Goal: Task Accomplishment & Management: Manage account settings

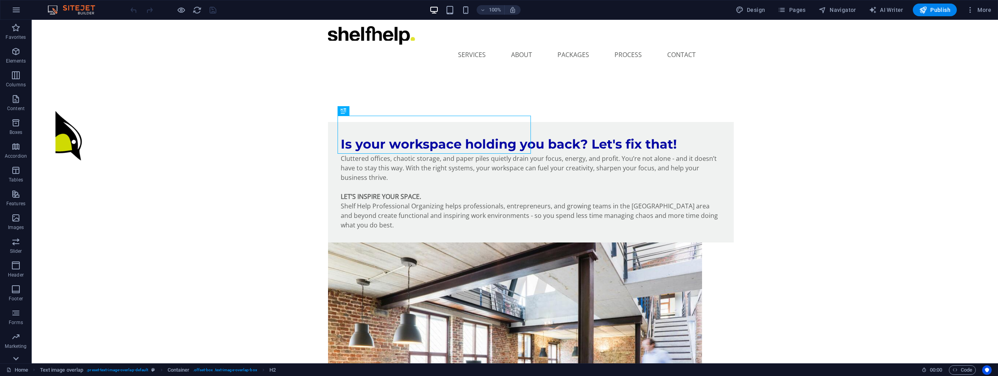
click at [15, 360] on icon at bounding box center [15, 358] width 11 height 11
click at [16, 344] on icon "button" at bounding box center [16, 348] width 10 height 10
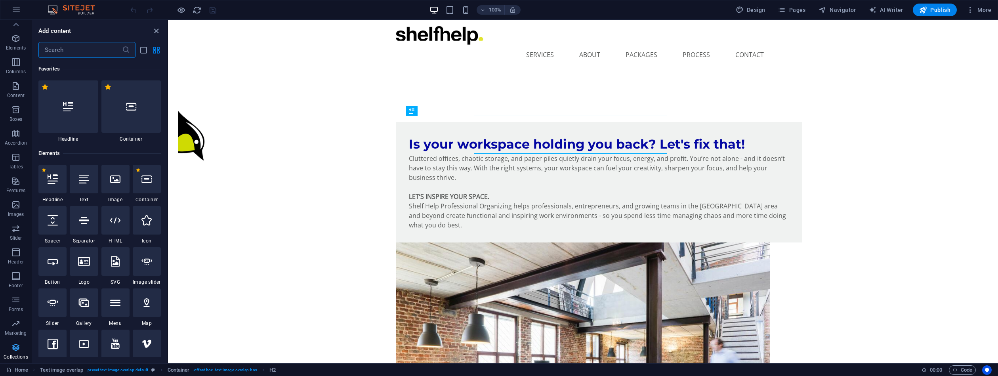
scroll to position [7250, 0]
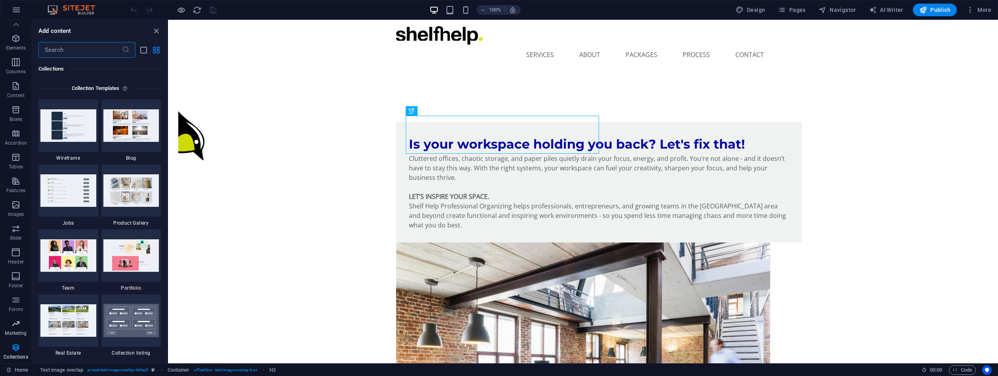
click at [13, 328] on icon "button" at bounding box center [16, 324] width 10 height 10
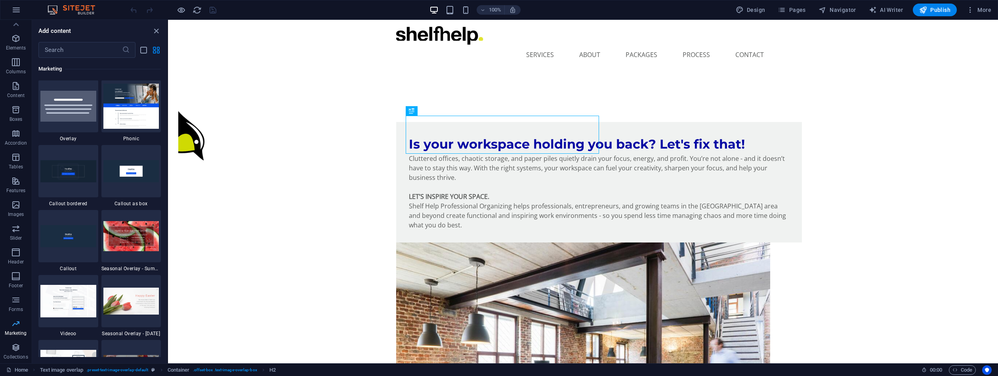
scroll to position [6451, 0]
click at [18, 300] on icon "button" at bounding box center [16, 300] width 10 height 10
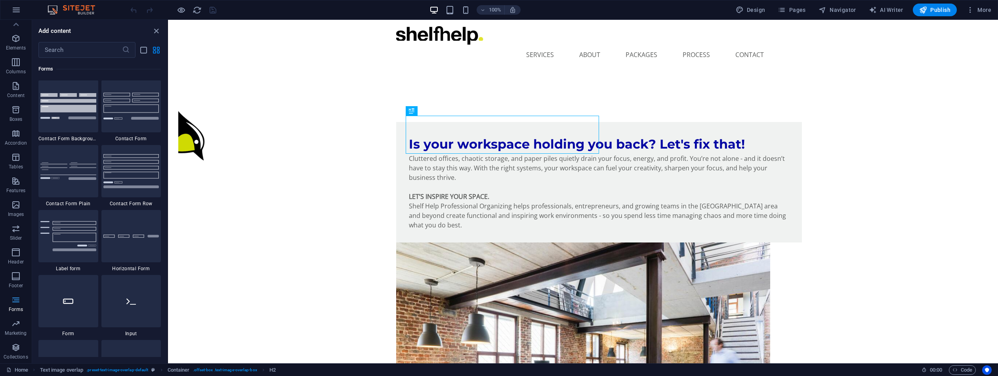
scroll to position [5782, 0]
click at [19, 328] on icon "button" at bounding box center [16, 324] width 10 height 10
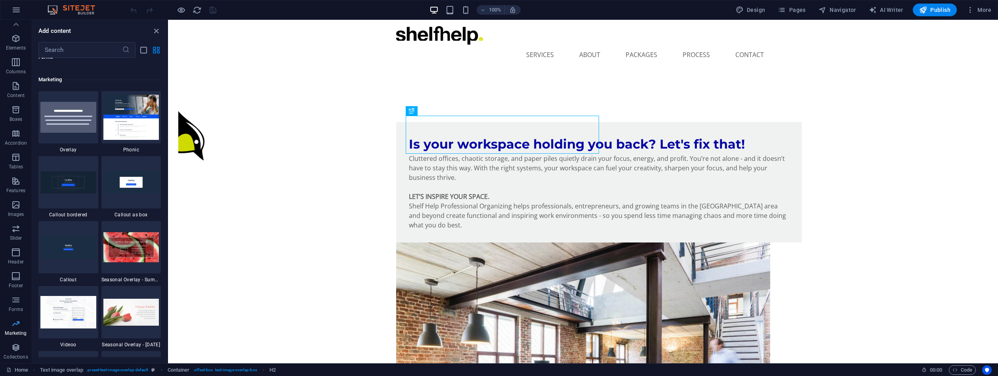
scroll to position [6451, 0]
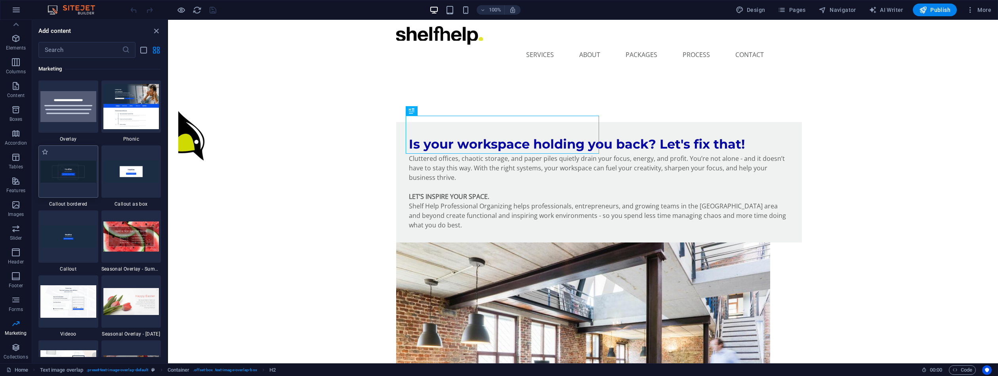
click at [71, 166] on img at bounding box center [68, 171] width 56 height 22
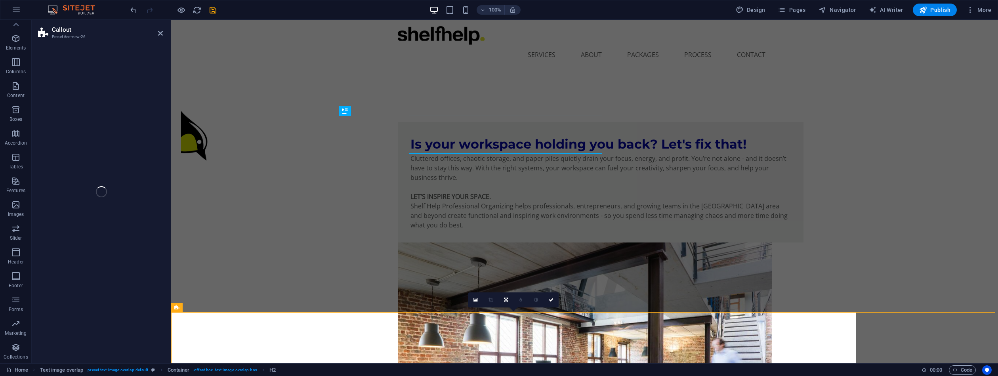
select select "rem"
select select "px"
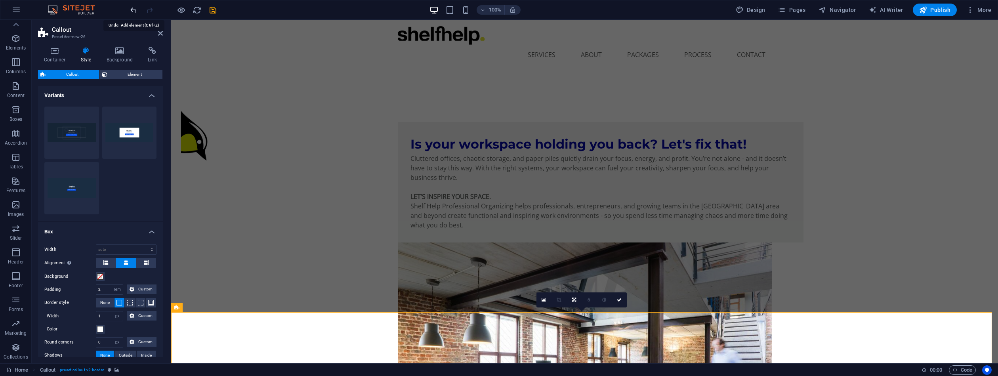
click at [135, 11] on icon "undo" at bounding box center [133, 10] width 9 height 9
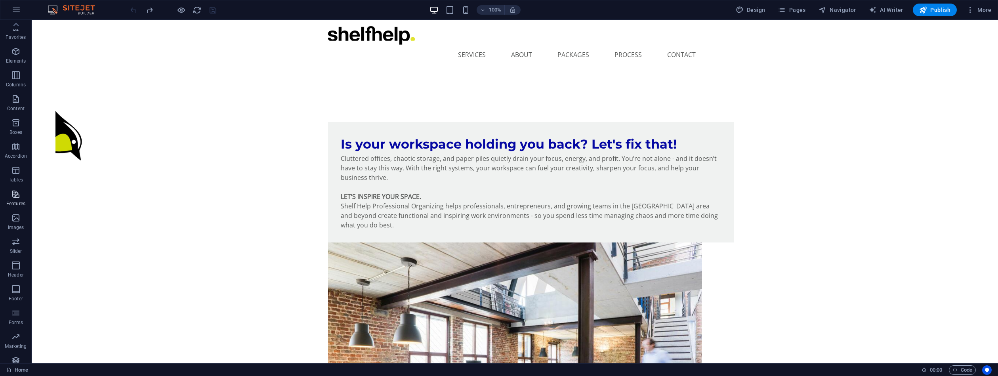
scroll to position [0, 0]
click at [13, 29] on icon "button" at bounding box center [16, 28] width 10 height 10
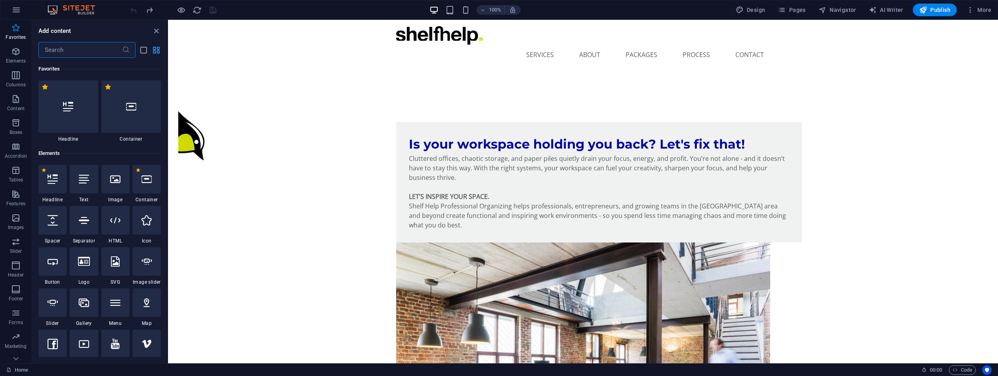
click at [155, 52] on icon "grid-view" at bounding box center [156, 50] width 9 height 9
click at [145, 51] on icon "list-view" at bounding box center [143, 50] width 9 height 9
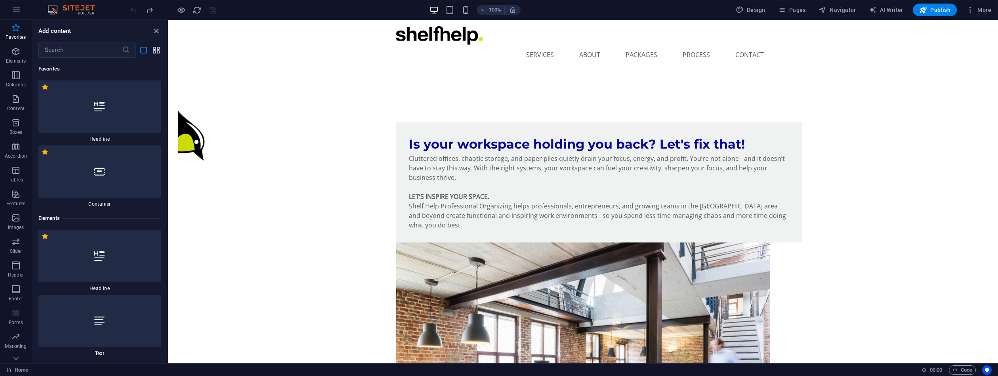
click at [153, 49] on icon "grid-view" at bounding box center [156, 50] width 9 height 9
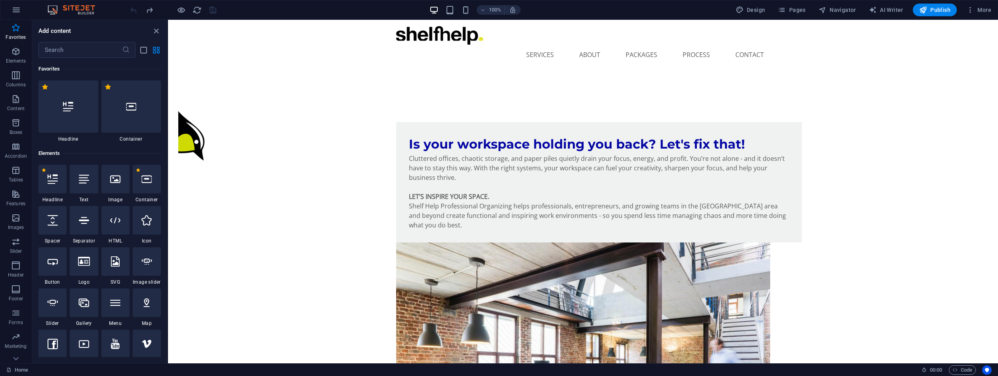
click at [85, 7] on img at bounding box center [75, 10] width 59 height 10
click at [19, 13] on icon "button" at bounding box center [16, 10] width 10 height 10
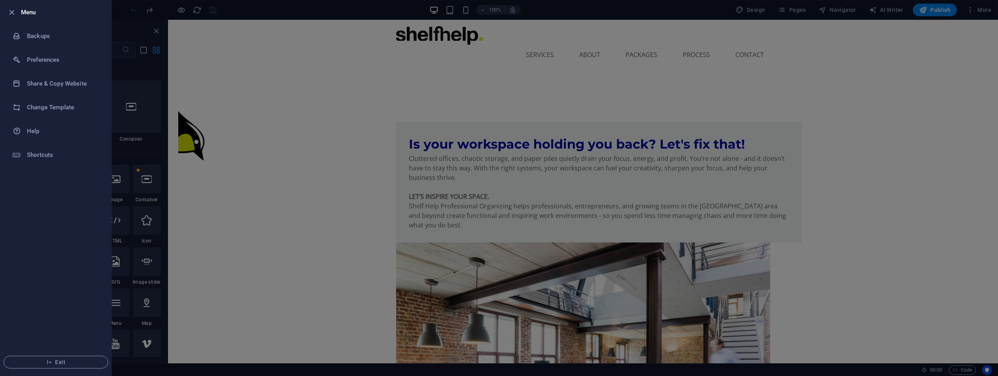
click at [982, 11] on div at bounding box center [499, 188] width 998 height 376
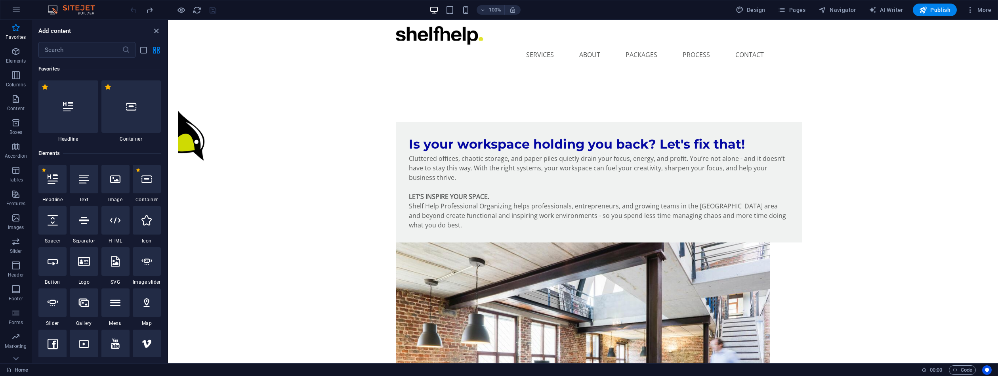
click at [982, 11] on span "More" at bounding box center [978, 10] width 25 height 8
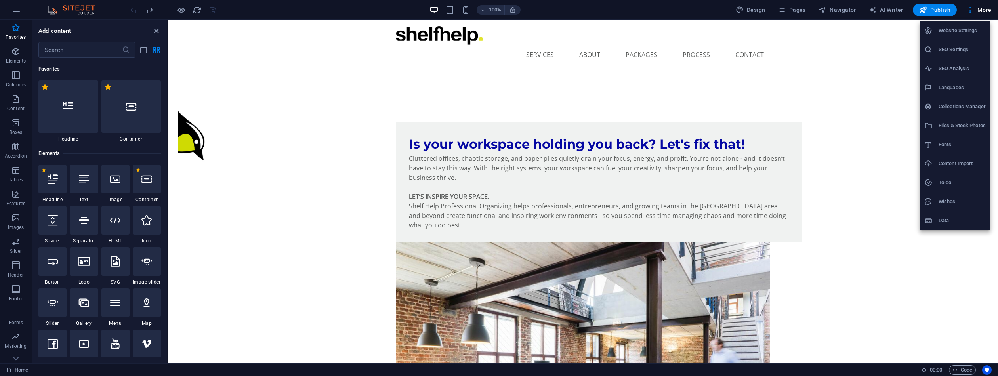
click at [949, 202] on h6 "Wishes" at bounding box center [961, 202] width 47 height 10
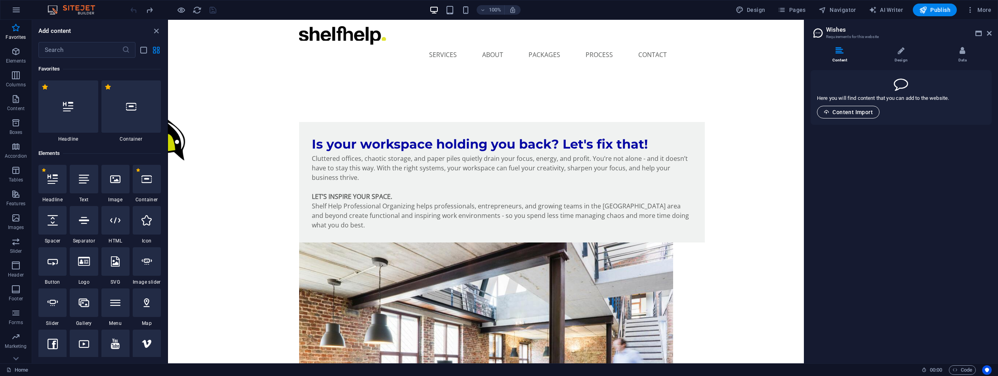
click at [845, 111] on span "Content Import" at bounding box center [847, 112] width 49 height 6
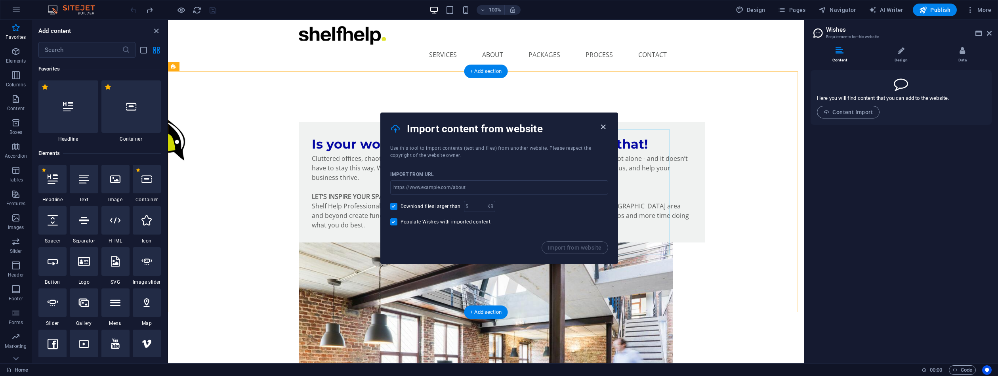
click at [603, 125] on icon "button" at bounding box center [602, 126] width 9 height 9
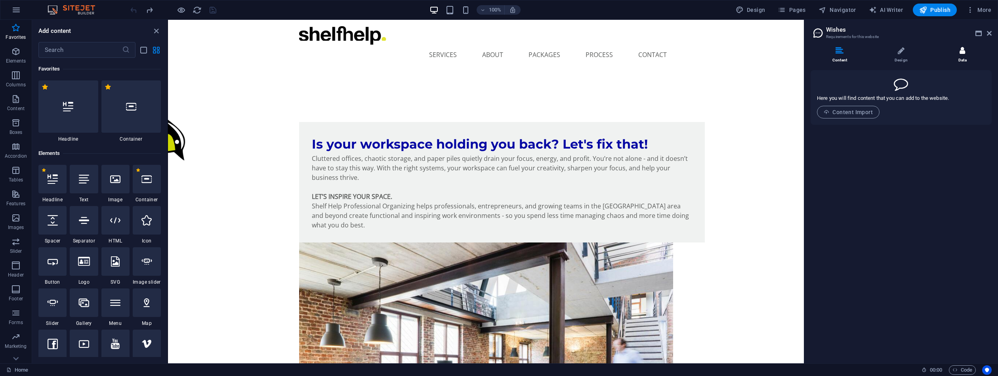
click at [967, 51] on li "Data" at bounding box center [962, 55] width 58 height 17
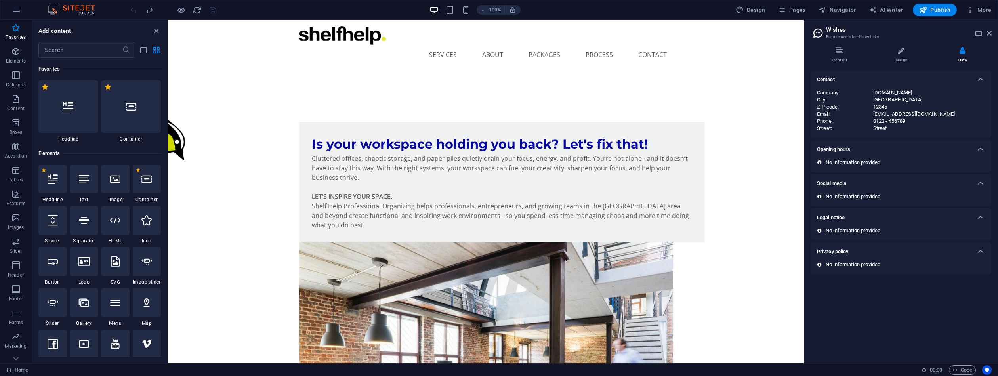
click at [891, 107] on div "12345" at bounding box center [929, 106] width 112 height 7
click at [914, 114] on div "info@shelfhelp-organizing.ca" at bounding box center [929, 113] width 112 height 7
click at [895, 130] on div "Street" at bounding box center [929, 128] width 112 height 7
click at [883, 129] on div "Street" at bounding box center [929, 128] width 112 height 7
drag, startPoint x: 888, startPoint y: 129, endPoint x: 863, endPoint y: 126, distance: 25.2
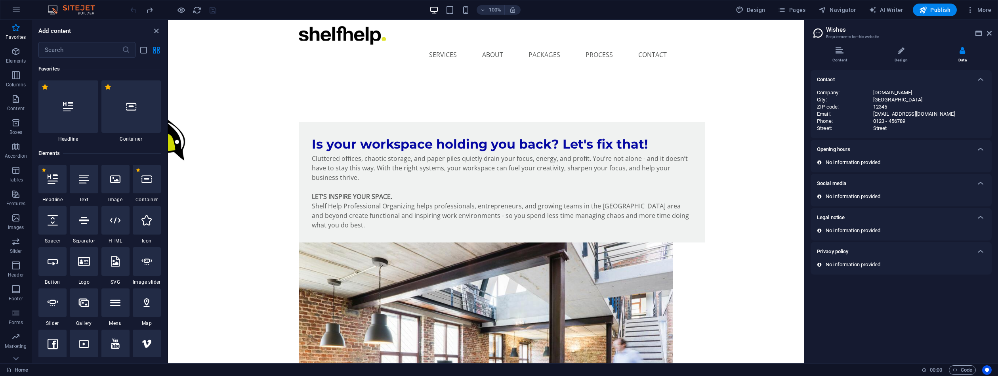
click at [863, 126] on div "Street : Street" at bounding box center [901, 128] width 168 height 7
click at [981, 151] on icon at bounding box center [980, 150] width 10 height 10
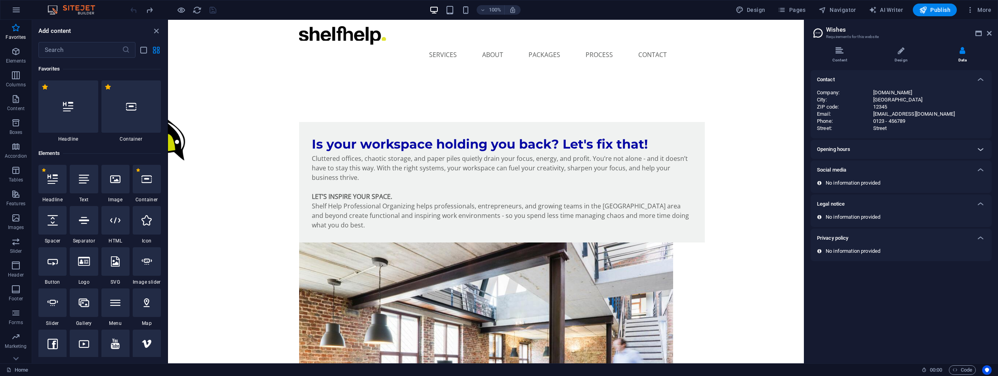
click at [981, 151] on icon at bounding box center [980, 150] width 10 height 10
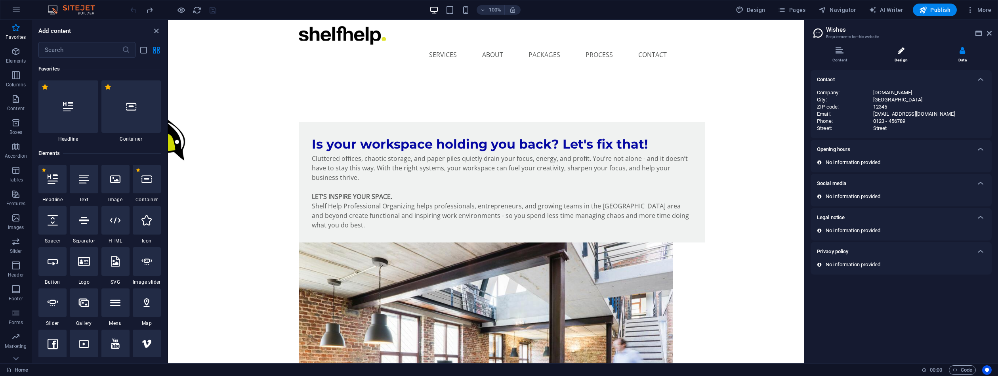
click at [901, 54] on icon at bounding box center [900, 51] width 7 height 8
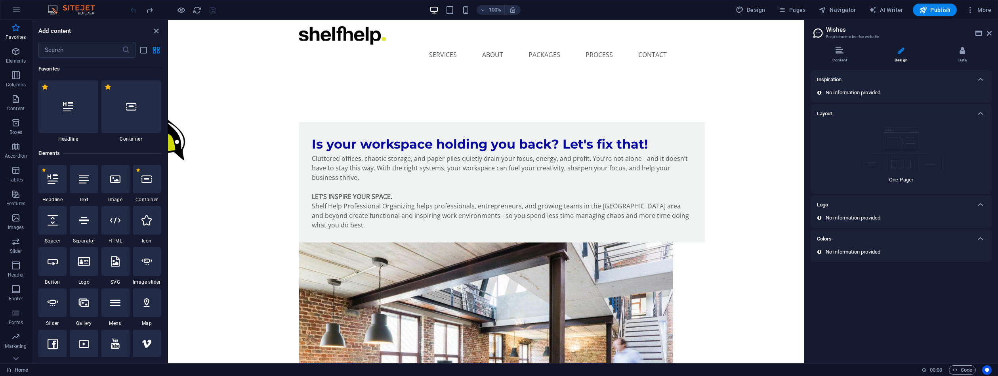
click at [900, 170] on img at bounding box center [900, 149] width 83 height 45
click at [980, 112] on icon at bounding box center [980, 114] width 10 height 10
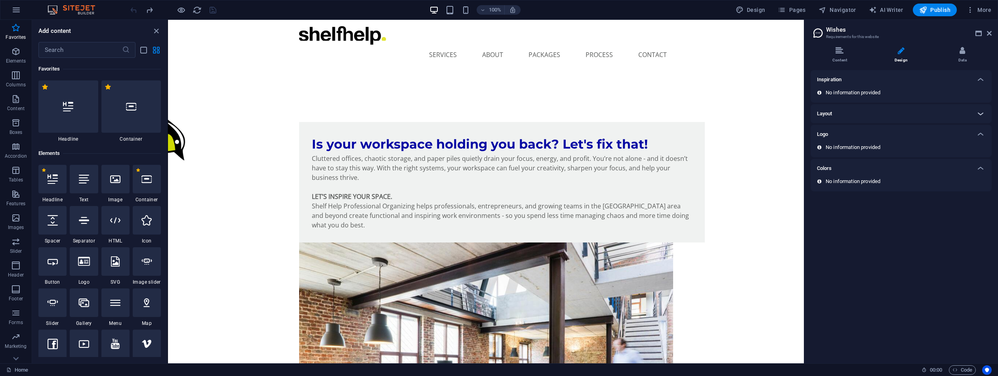
click at [980, 112] on icon at bounding box center [980, 114] width 10 height 10
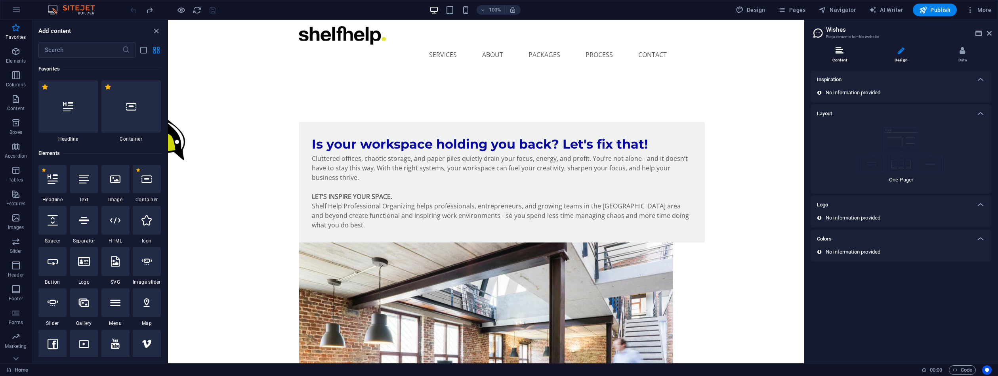
click at [841, 55] on li "Content" at bounding box center [840, 55] width 61 height 17
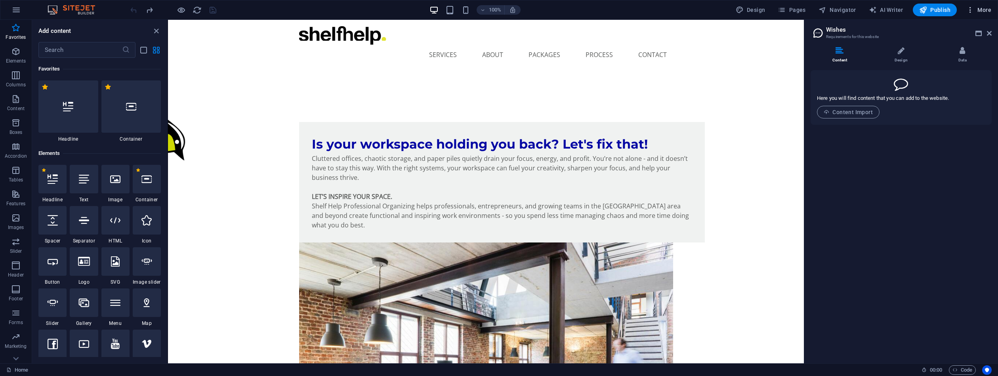
click at [977, 11] on span "More" at bounding box center [978, 10] width 25 height 8
click at [944, 110] on h6 "Collections Manager" at bounding box center [961, 107] width 47 height 10
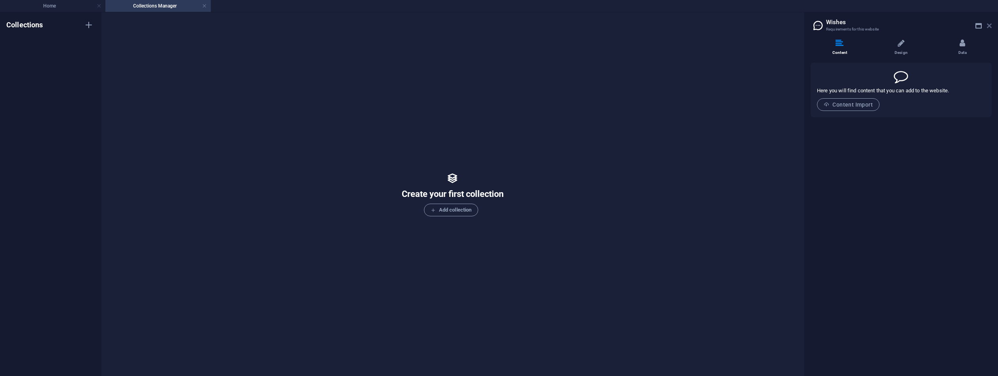
click at [990, 27] on icon at bounding box center [989, 26] width 5 height 6
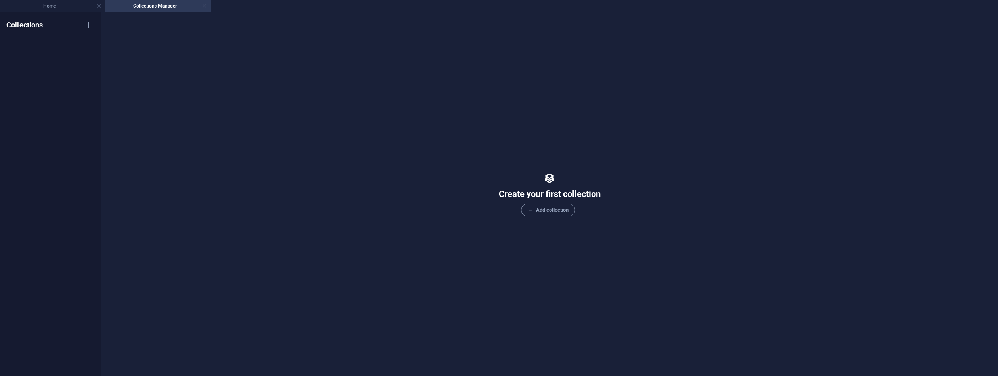
click at [206, 6] on link at bounding box center [204, 6] width 5 height 8
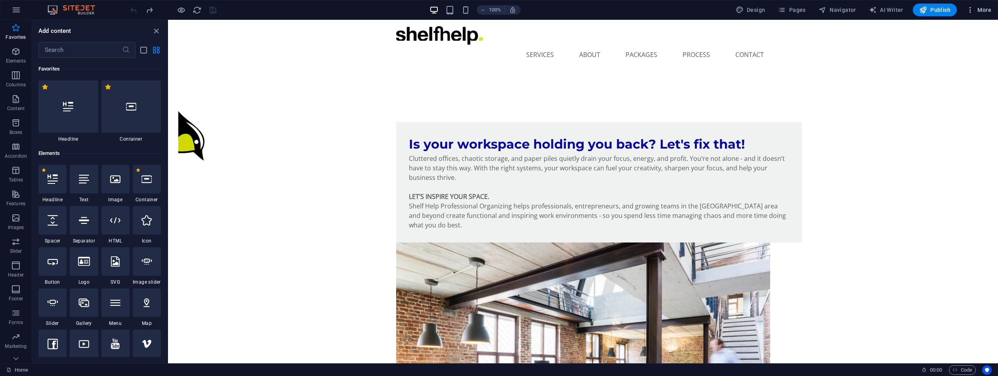
click at [980, 10] on span "More" at bounding box center [978, 10] width 25 height 8
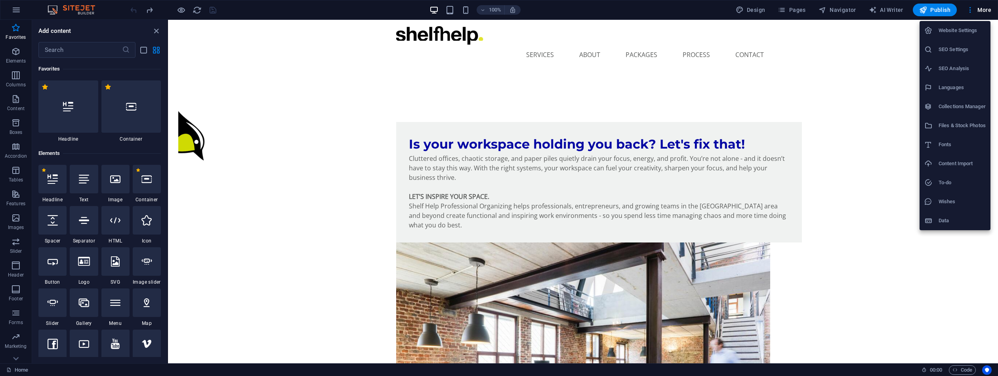
click at [930, 222] on icon at bounding box center [928, 221] width 8 height 8
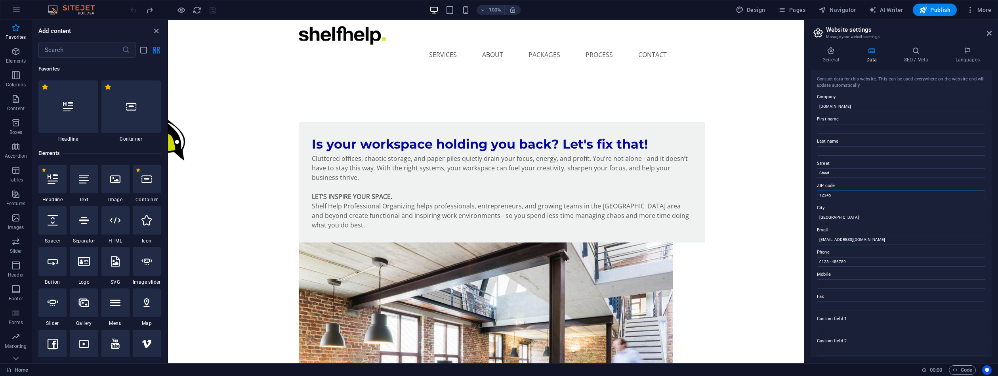
drag, startPoint x: 837, startPoint y: 194, endPoint x: 815, endPoint y: 189, distance: 21.8
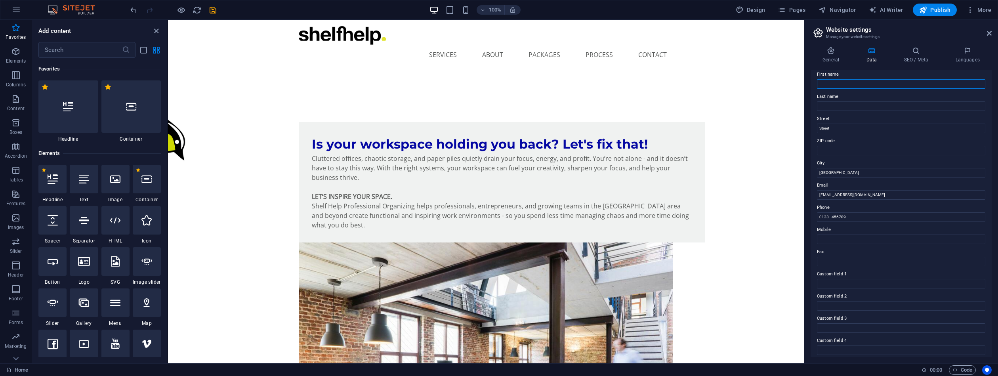
scroll to position [48, 0]
drag, startPoint x: 845, startPoint y: 216, endPoint x: 816, endPoint y: 213, distance: 28.6
click at [825, 146] on input "ZIP code" at bounding box center [901, 148] width 168 height 10
type input "-"
click at [827, 208] on label "Phone" at bounding box center [901, 205] width 168 height 10
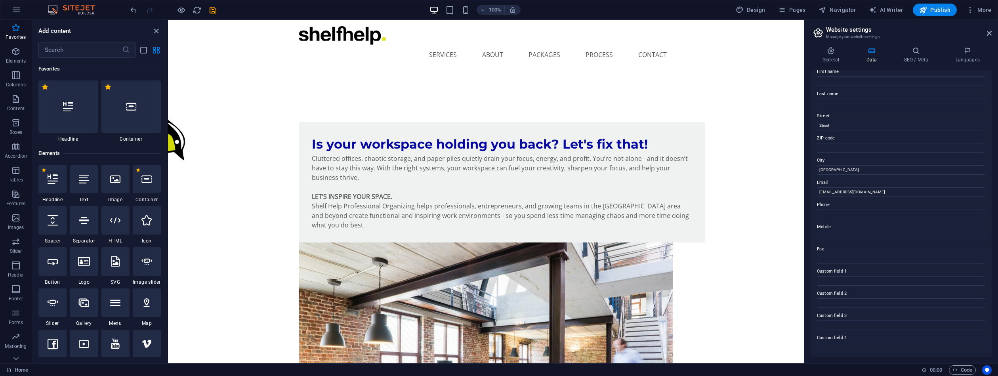
click at [827, 210] on input "Phone" at bounding box center [901, 215] width 168 height 10
type input "789"
drag, startPoint x: 828, startPoint y: 212, endPoint x: 806, endPoint y: 211, distance: 21.8
click at [806, 211] on div "General Data SEO / Meta Languages Website name shelfhelp-organizing.ca Logo Dra…" at bounding box center [901, 201] width 194 height 323
click at [829, 143] on input "ZIP code" at bounding box center [901, 148] width 168 height 10
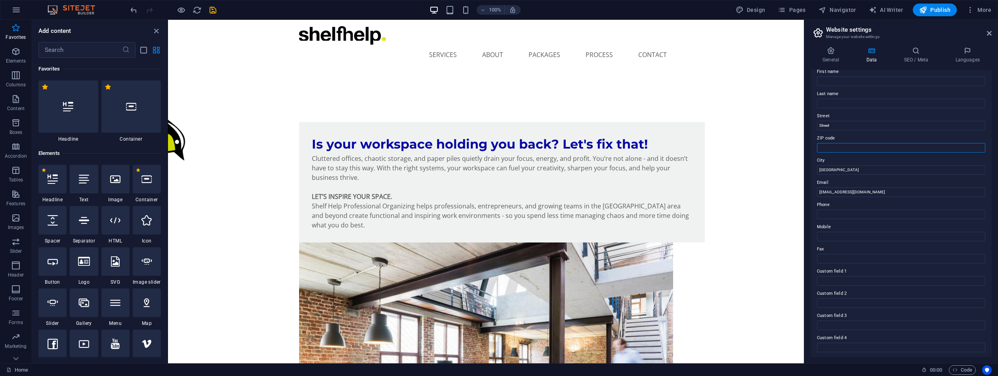
type input "7"
click at [829, 143] on input "7" at bounding box center [901, 148] width 168 height 10
type input "0"
click at [825, 212] on input "Phone" at bounding box center [901, 215] width 168 height 10
type input "0"
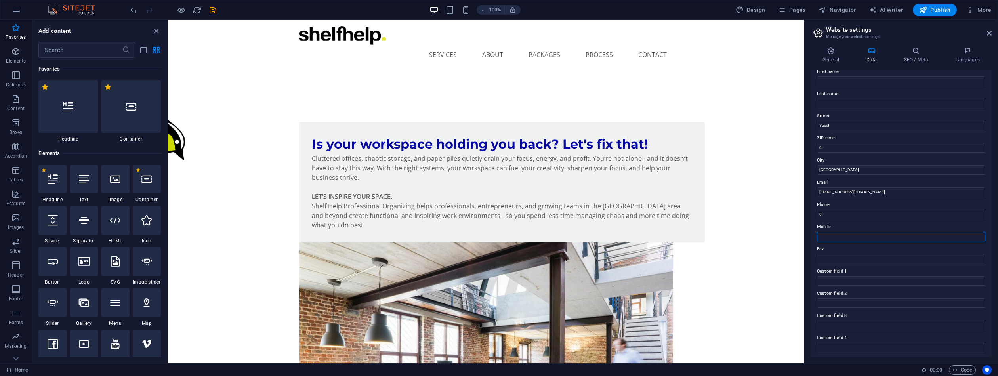
click at [820, 232] on input "Mobile" at bounding box center [901, 237] width 168 height 10
type input "0"
drag, startPoint x: 832, startPoint y: 125, endPoint x: 807, endPoint y: 124, distance: 25.8
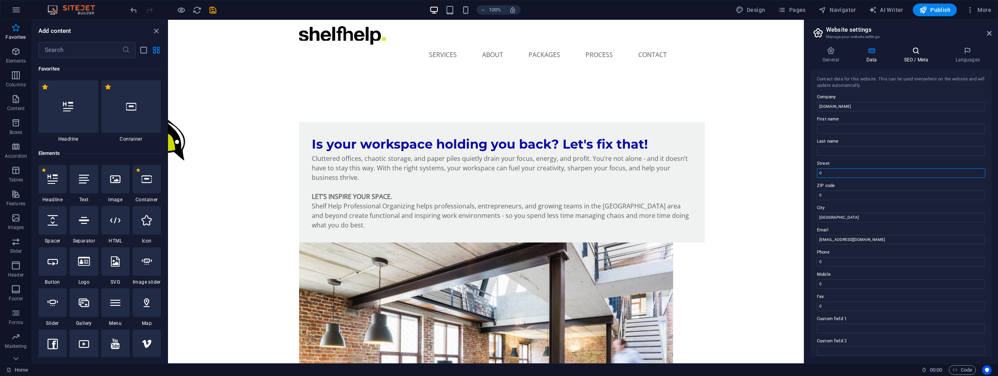
type input "0"
click at [910, 51] on icon at bounding box center [915, 51] width 48 height 8
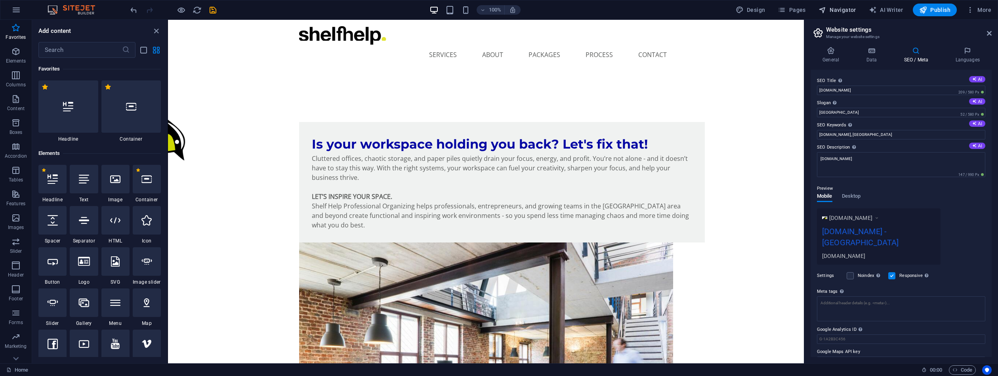
click at [847, 8] on span "Navigator" at bounding box center [837, 10] width 38 height 8
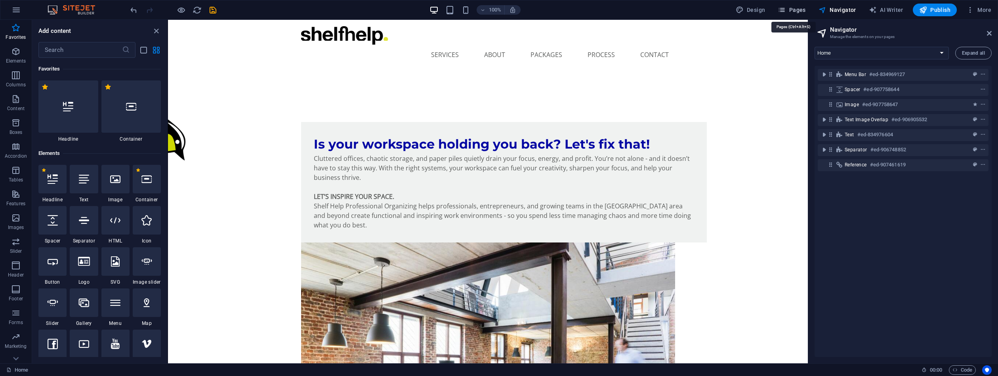
click at [802, 9] on span "Pages" at bounding box center [791, 10] width 28 height 8
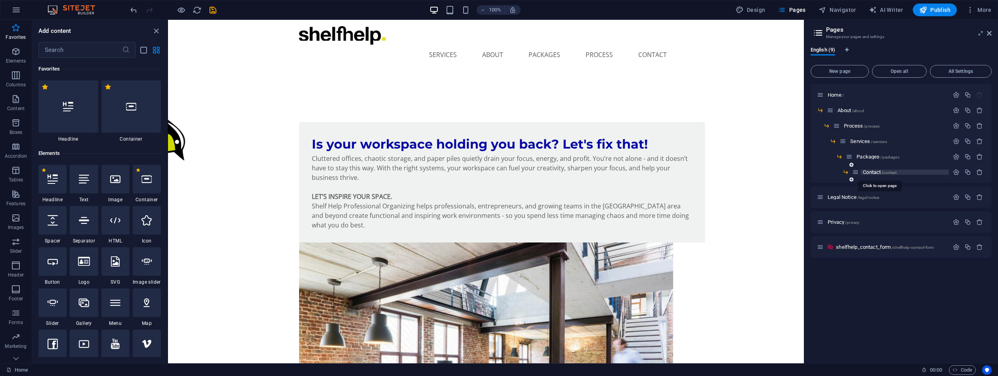
click at [876, 173] on span "Contact /contact" at bounding box center [880, 172] width 34 height 6
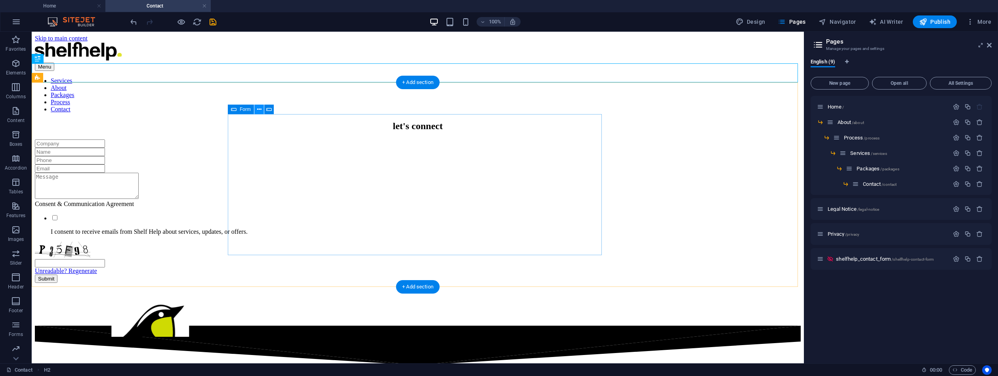
click at [262, 109] on button at bounding box center [259, 110] width 10 height 10
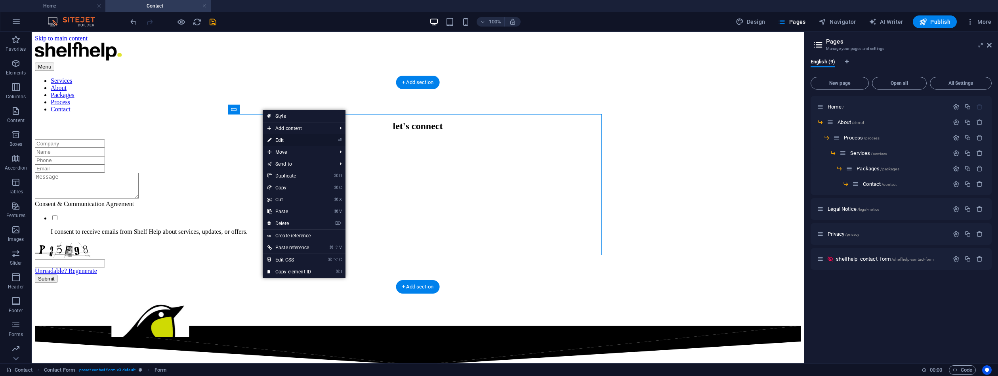
drag, startPoint x: 284, startPoint y: 140, endPoint x: 101, endPoint y: 107, distance: 185.4
click at [272, 139] on link "⏎ Edit" at bounding box center [289, 140] width 53 height 12
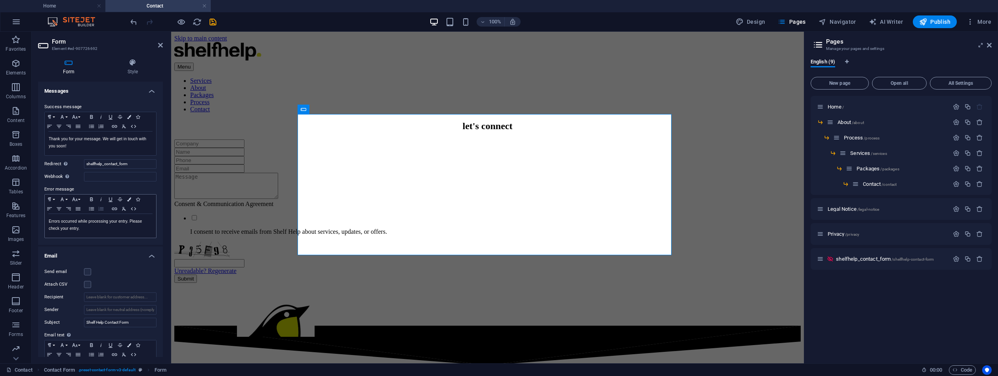
scroll to position [17, 0]
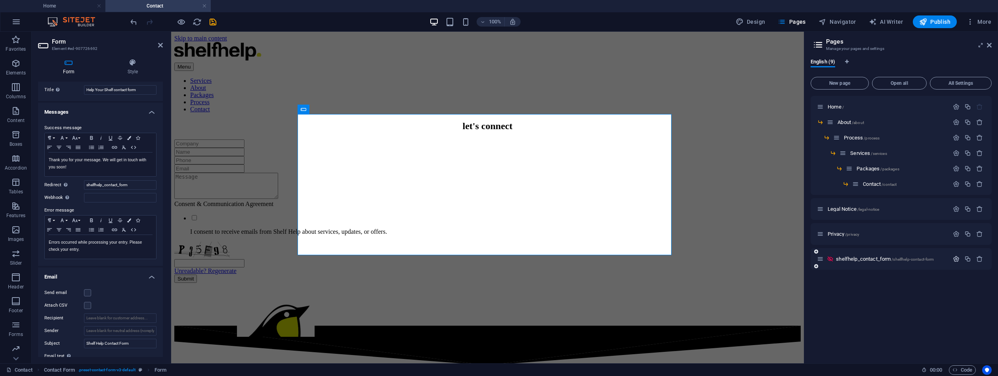
click at [956, 260] on icon "button" at bounding box center [955, 258] width 7 height 7
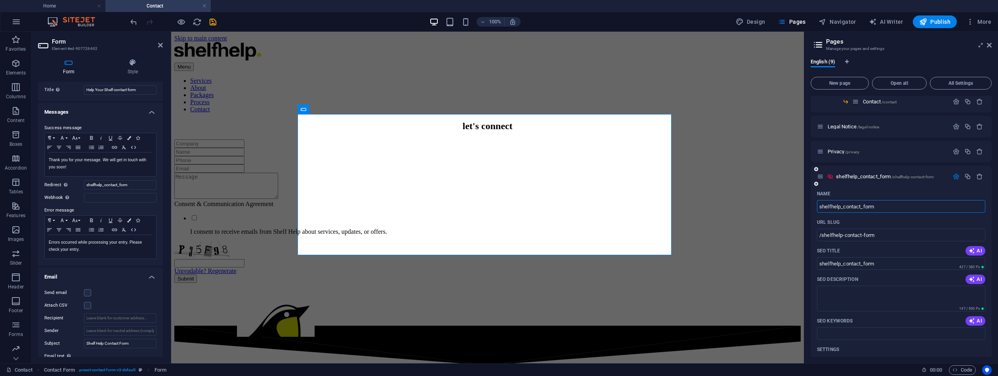
scroll to position [84, 0]
drag, startPoint x: 877, startPoint y: 234, endPoint x: 828, endPoint y: 230, distance: 49.6
click at [828, 230] on input "/shelfhelp-contact-form" at bounding box center [901, 233] width 168 height 13
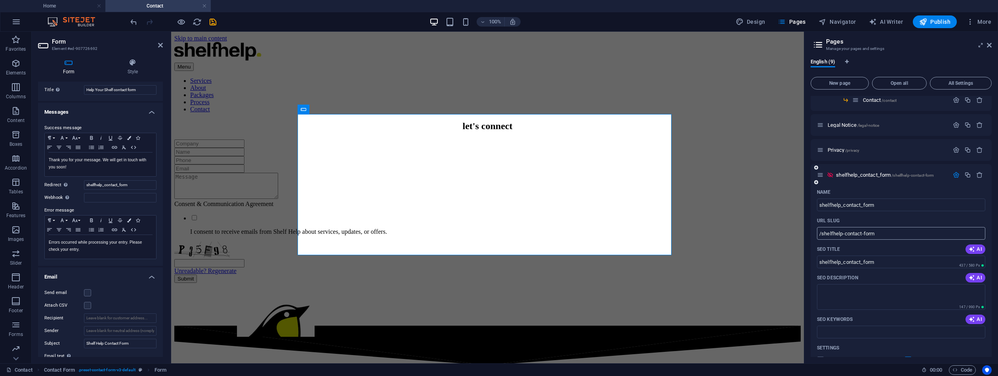
click at [828, 230] on input "/shelfhelp-contact-form" at bounding box center [901, 233] width 168 height 13
click at [829, 203] on input "shelfhelp_contact_form" at bounding box center [901, 204] width 168 height 13
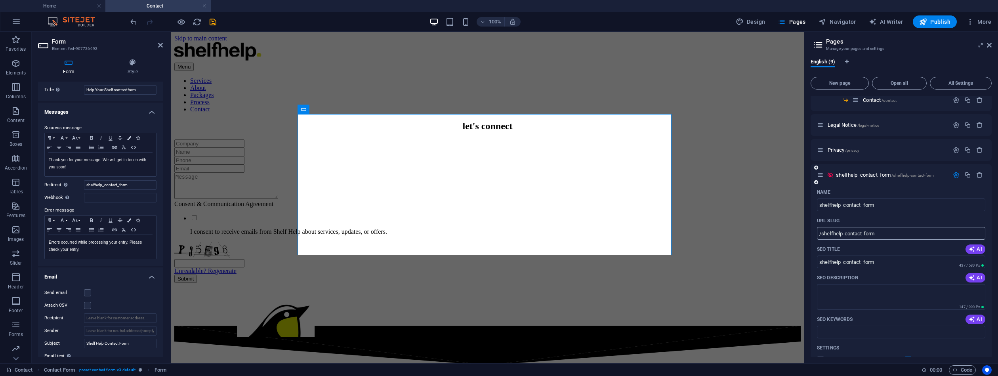
click at [844, 232] on input "/shelfhelp-contact-form" at bounding box center [901, 233] width 168 height 13
click at [123, 183] on input "shelfhelp_contact_form" at bounding box center [120, 185] width 72 height 10
drag, startPoint x: 130, startPoint y: 185, endPoint x: 107, endPoint y: 185, distance: 22.6
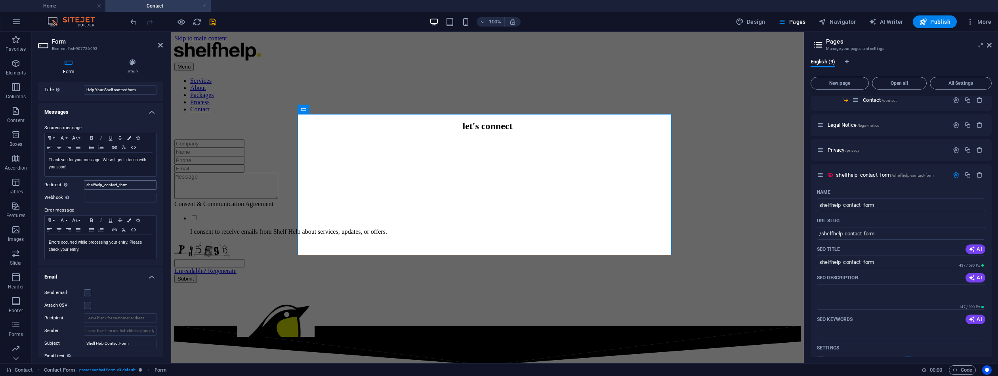
click at [107, 185] on input "shelfhelp_contact_form" at bounding box center [120, 185] width 72 height 10
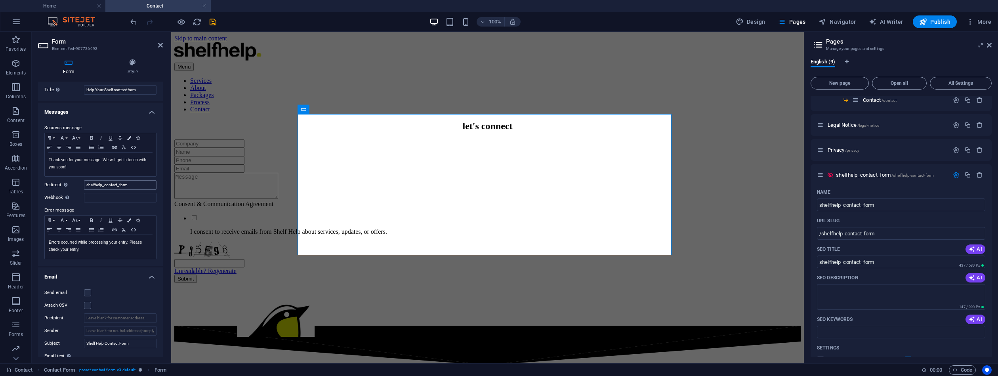
drag, startPoint x: 107, startPoint y: 185, endPoint x: 86, endPoint y: 182, distance: 20.8
click at [86, 182] on input "shelfhelp_contact_form" at bounding box center [120, 185] width 72 height 10
click at [84, 181] on input "shelfhelp_contact_form" at bounding box center [120, 185] width 72 height 10
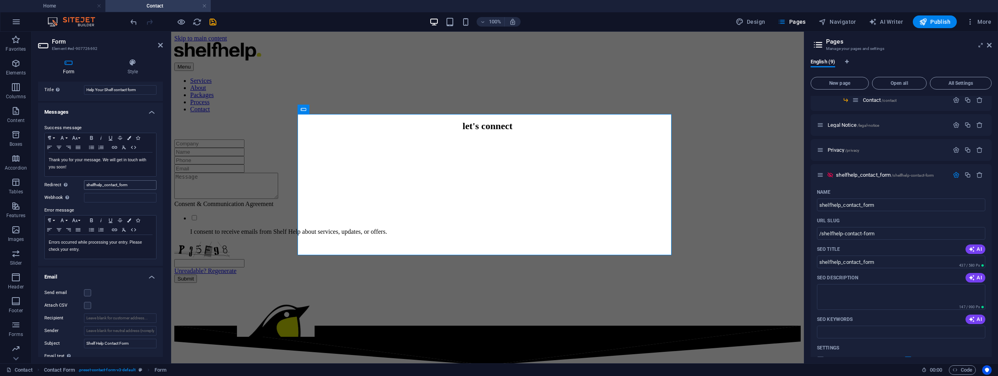
click at [101, 186] on input "shelfhelp_contact_form" at bounding box center [120, 185] width 72 height 10
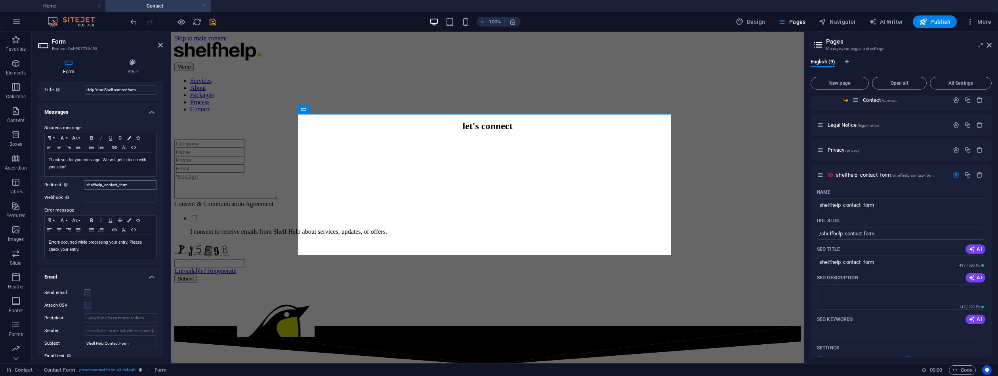
click at [101, 186] on input "shelfhelp_contact_form" at bounding box center [120, 185] width 72 height 10
click at [128, 188] on input "shelfhelp_contact_form" at bounding box center [120, 185] width 72 height 10
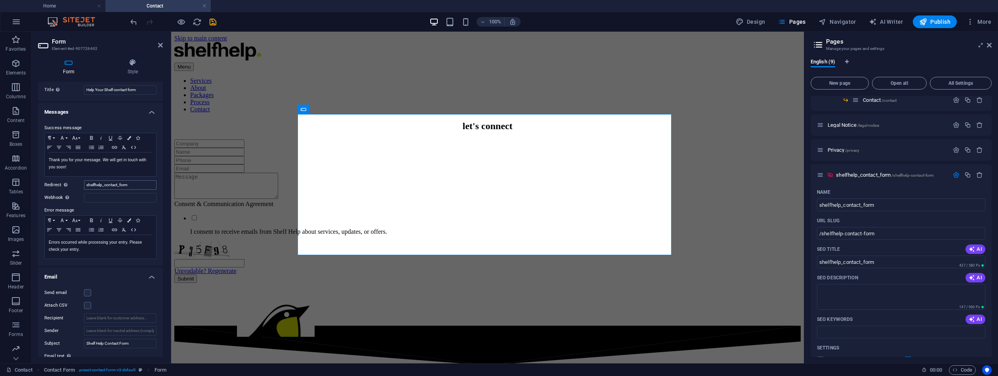
click at [128, 188] on input "shelfhelp_contact_form" at bounding box center [120, 185] width 72 height 10
click at [92, 186] on input "shelfhelp_contact_form" at bounding box center [120, 185] width 72 height 10
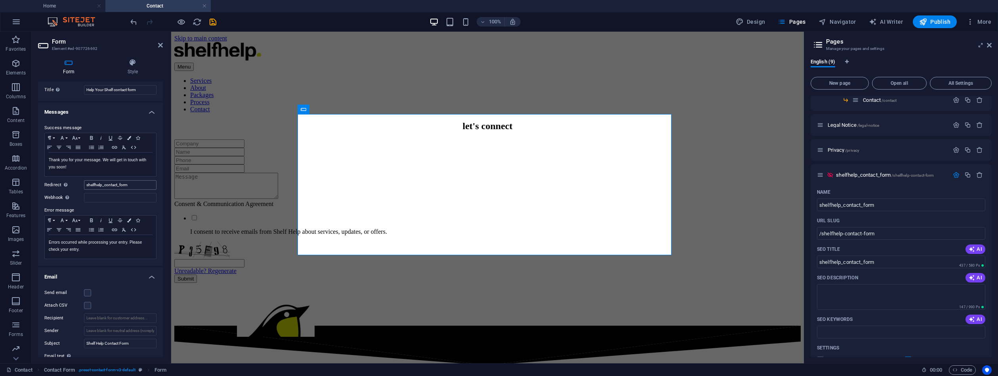
click at [92, 186] on input "shelfhelp_contact_form" at bounding box center [120, 185] width 72 height 10
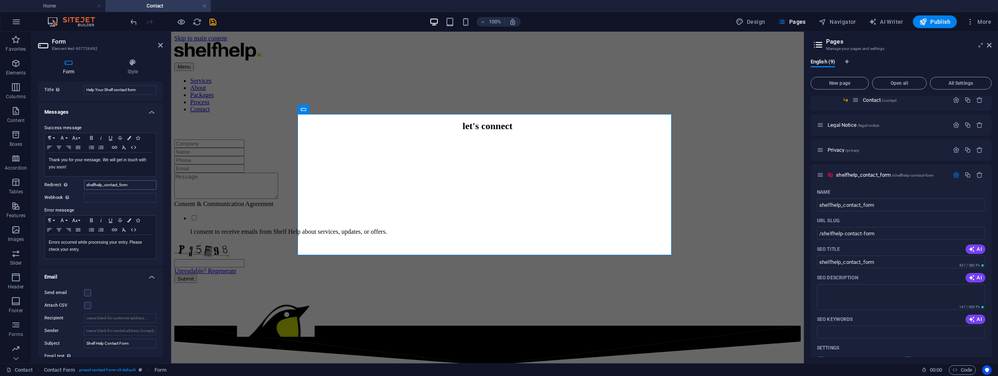
click at [92, 186] on input "shelfhelp_contact_form" at bounding box center [120, 185] width 72 height 10
click at [955, 174] on icon "button" at bounding box center [955, 174] width 7 height 7
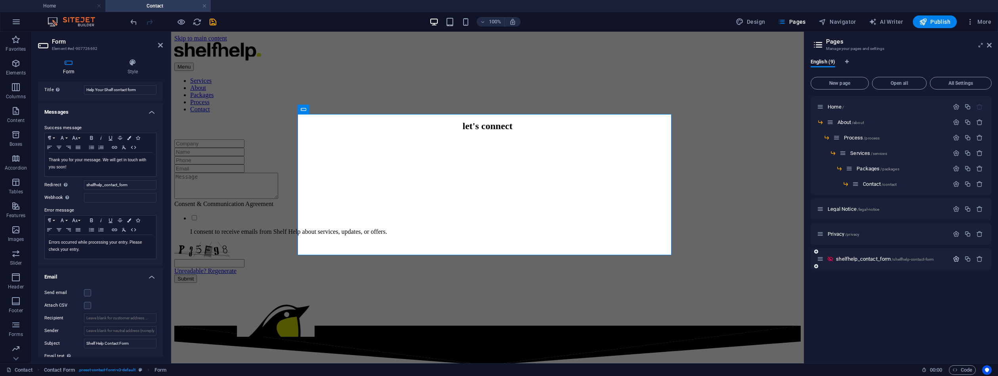
scroll to position [0, 0]
click at [111, 185] on input "shelfhelp_contact_form" at bounding box center [120, 185] width 72 height 10
type input "/shelfhelp-contacy-form"
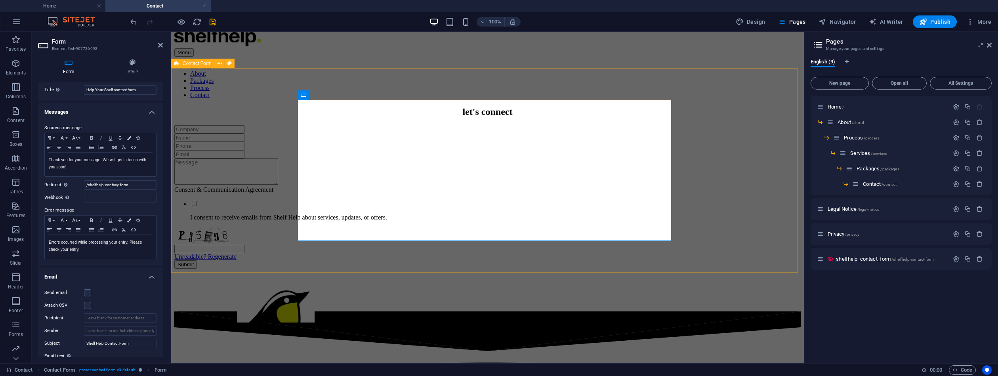
scroll to position [15, 1]
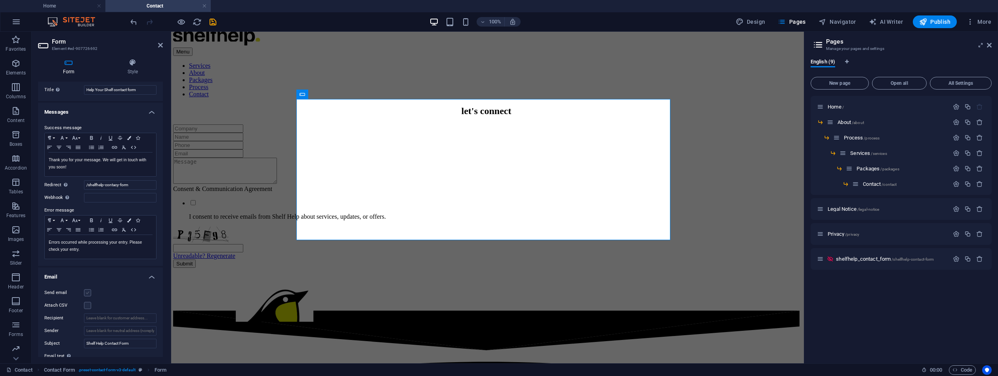
click at [88, 294] on label at bounding box center [87, 292] width 7 height 7
click at [0, 0] on input "Send email" at bounding box center [0, 0] width 0 height 0
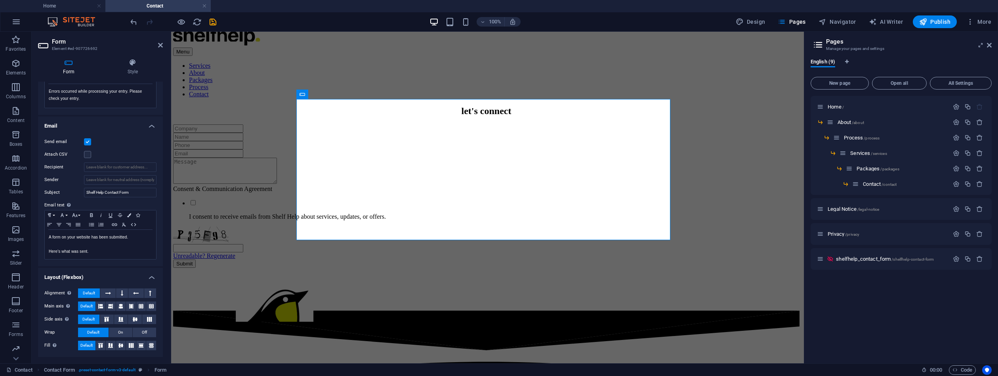
scroll to position [168, 0]
click at [212, 19] on icon "save" at bounding box center [212, 21] width 9 height 9
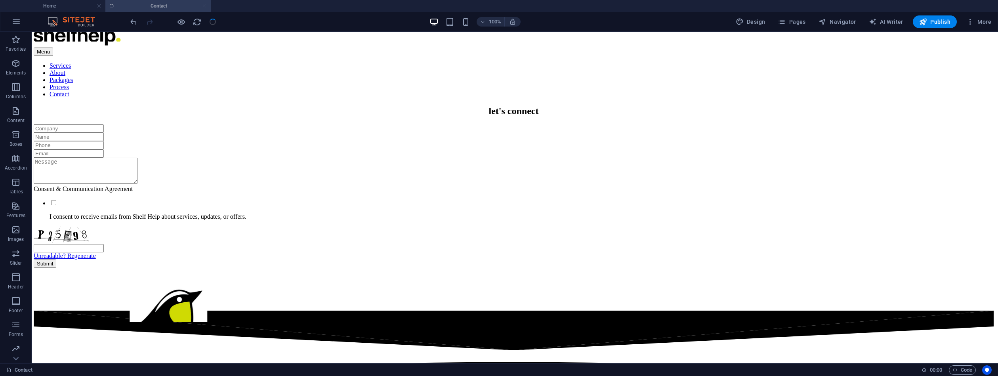
click at [212, 19] on div at bounding box center [173, 21] width 89 height 13
click at [948, 21] on span "Publish" at bounding box center [934, 22] width 31 height 8
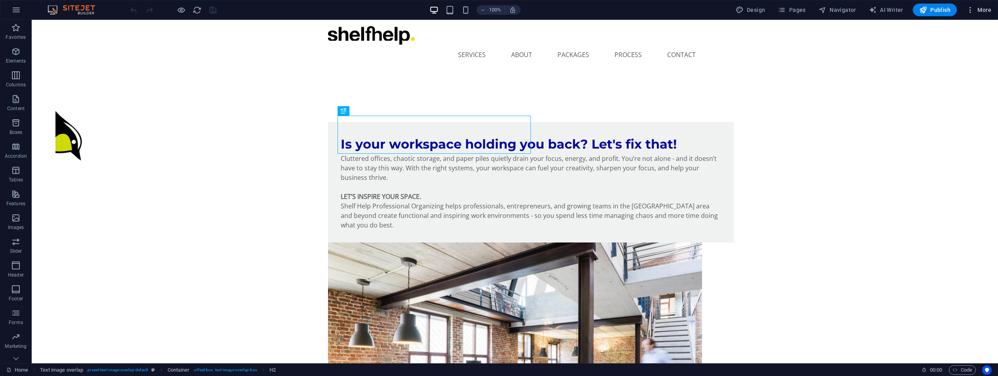
click at [985, 10] on span "More" at bounding box center [978, 10] width 25 height 8
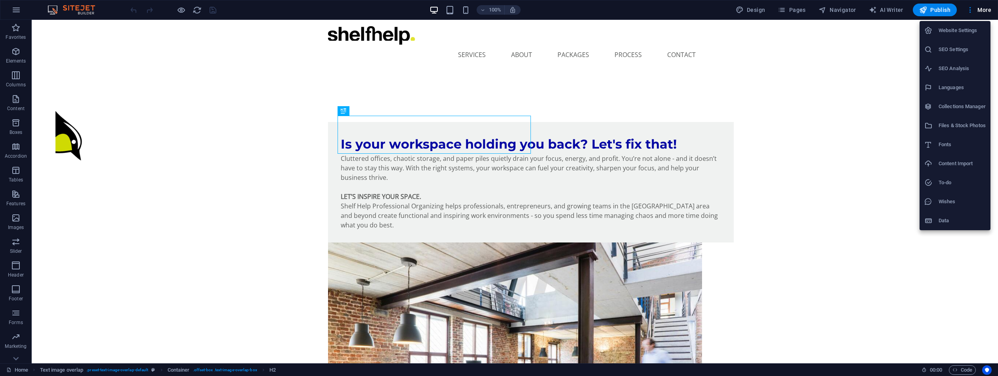
click at [18, 7] on div at bounding box center [499, 188] width 998 height 376
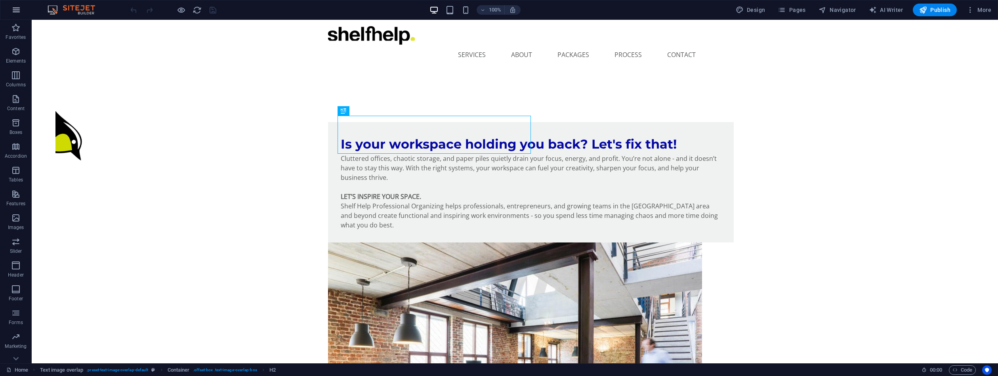
click at [16, 10] on icon "button" at bounding box center [16, 10] width 10 height 10
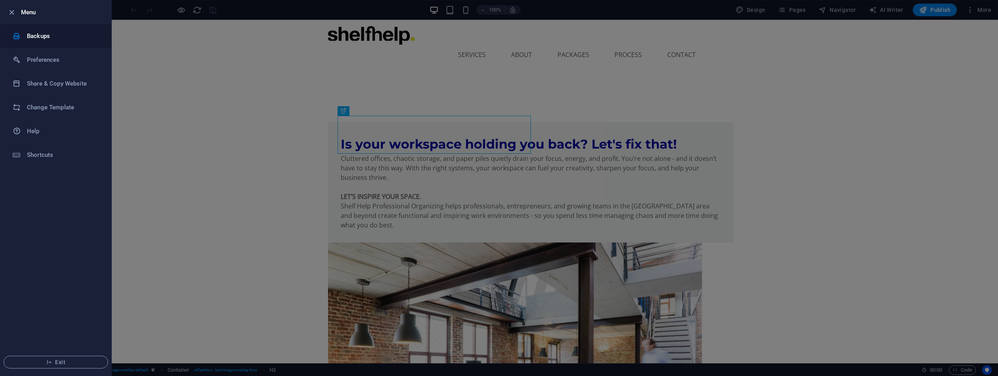
click at [41, 38] on h6 "Backups" at bounding box center [63, 36] width 73 height 10
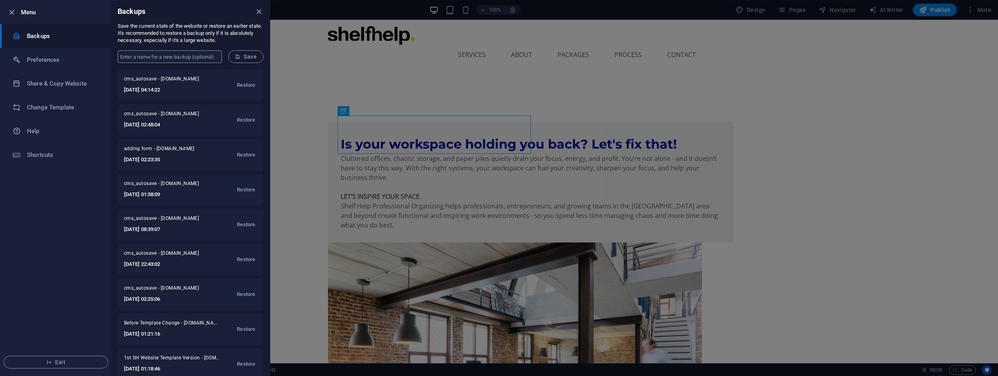
click at [164, 55] on input "text" at bounding box center [170, 56] width 104 height 13
click at [166, 58] on input "text" at bounding box center [170, 56] width 104 height 13
type input "trying it"
click at [250, 55] on span "Save" at bounding box center [246, 56] width 22 height 6
click at [760, 12] on div at bounding box center [499, 188] width 998 height 376
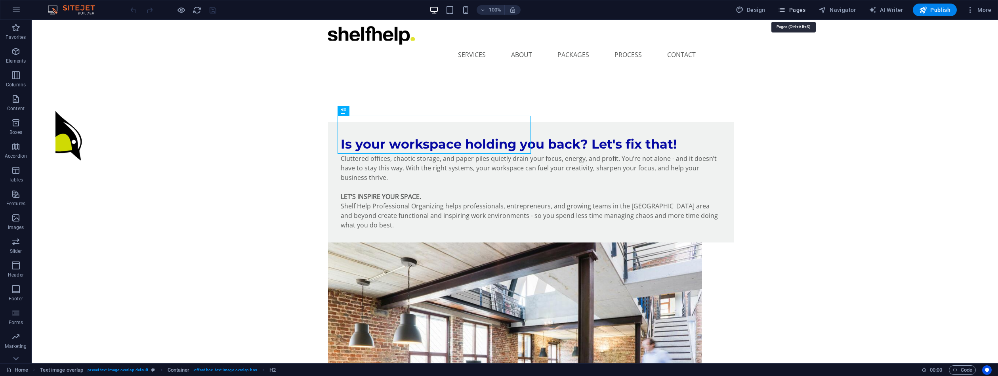
click at [792, 10] on span "Pages" at bounding box center [791, 10] width 28 height 8
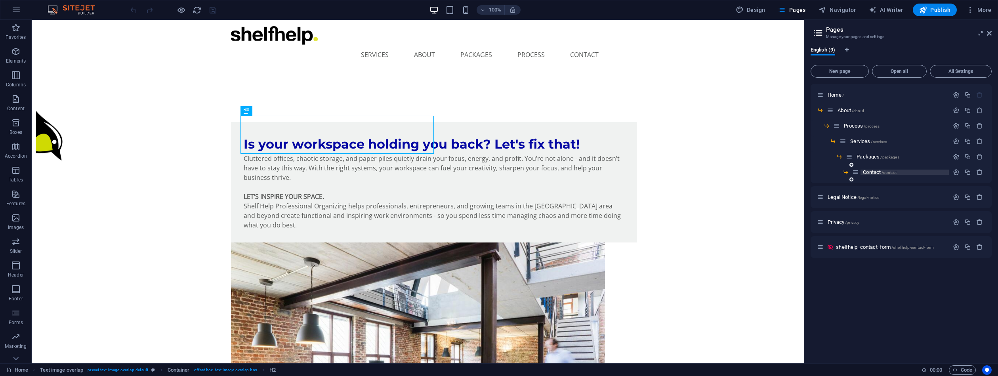
click at [863, 173] on span "Contact /contact" at bounding box center [880, 172] width 34 height 6
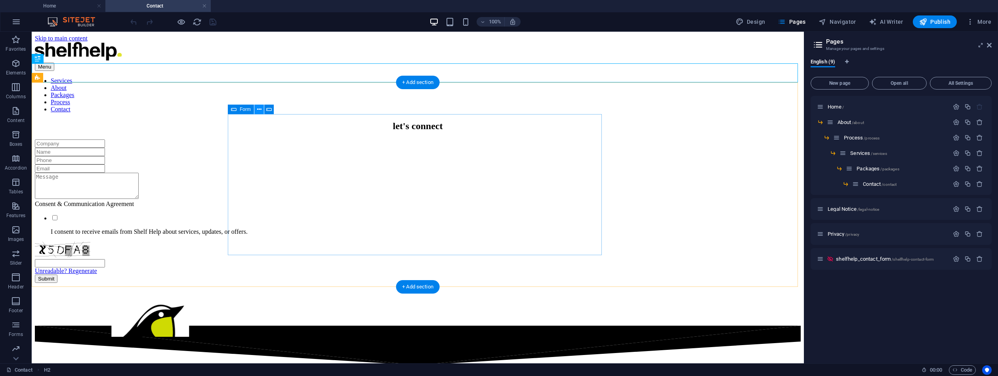
click at [260, 109] on icon at bounding box center [259, 109] width 4 height 8
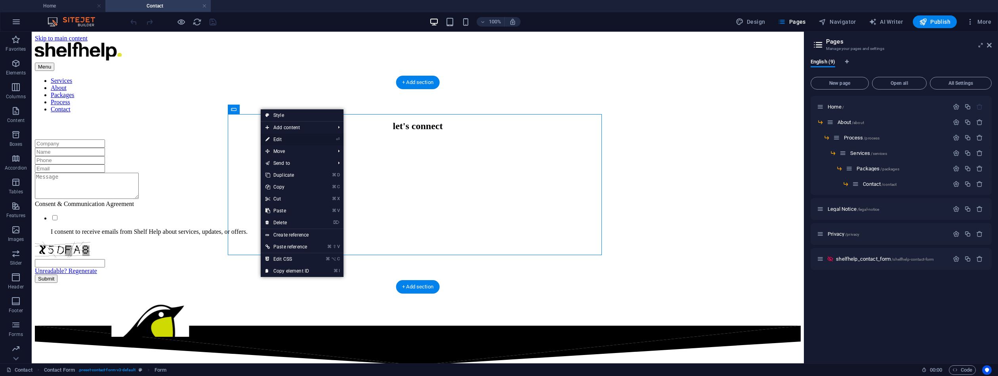
click at [271, 140] on link "⏎ Edit" at bounding box center [287, 139] width 53 height 12
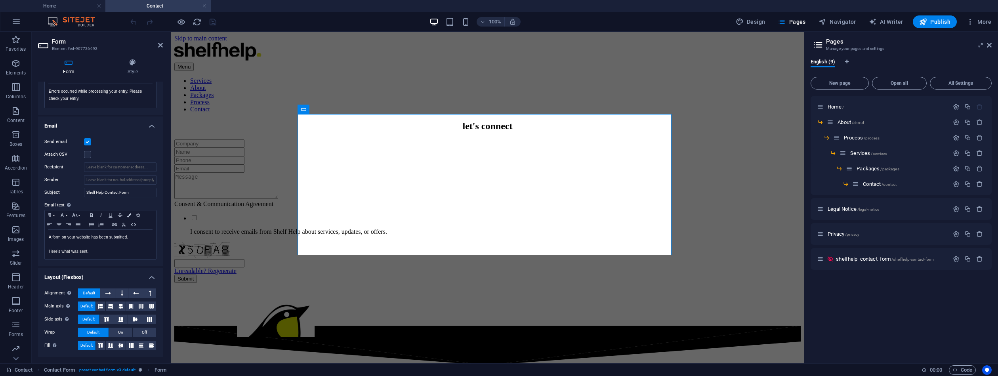
scroll to position [168, 0]
click at [130, 370] on span ". preset-contact-form-v3-default" at bounding box center [106, 370] width 57 height 10
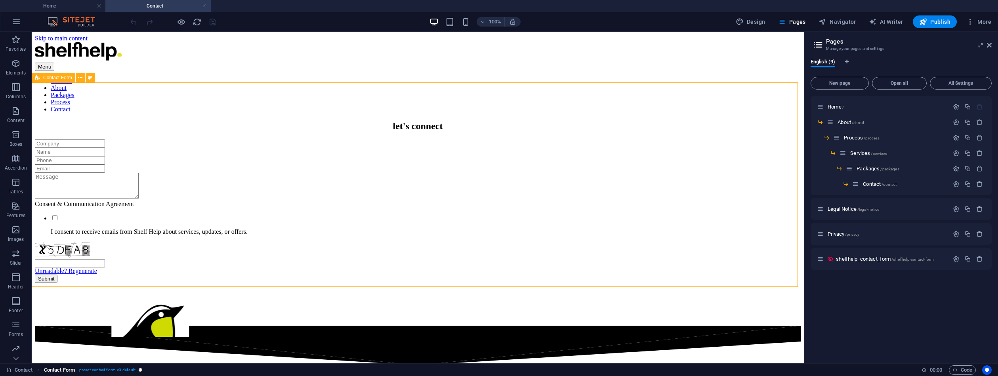
click at [130, 370] on span ". preset-contact-form-v3-default" at bounding box center [106, 370] width 57 height 10
click at [141, 371] on icon "breadcrumb" at bounding box center [141, 370] width 4 height 4
select select "rem"
select select "preset-contact-form-v3-default"
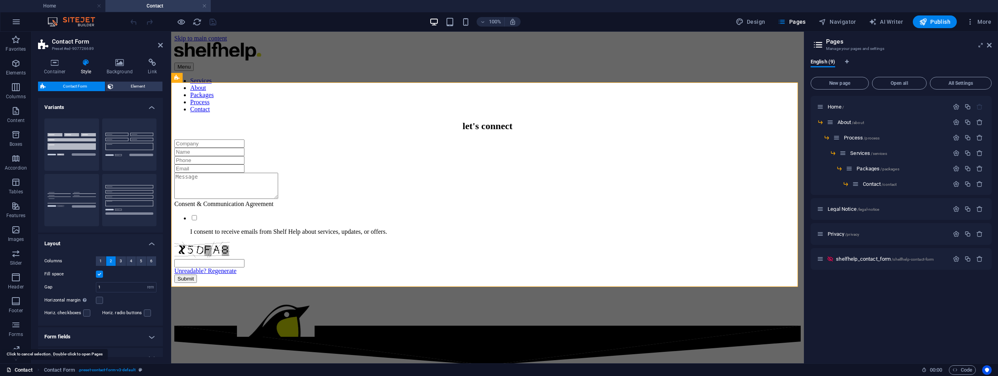
click at [8, 371] on icon at bounding box center [8, 369] width 5 height 5
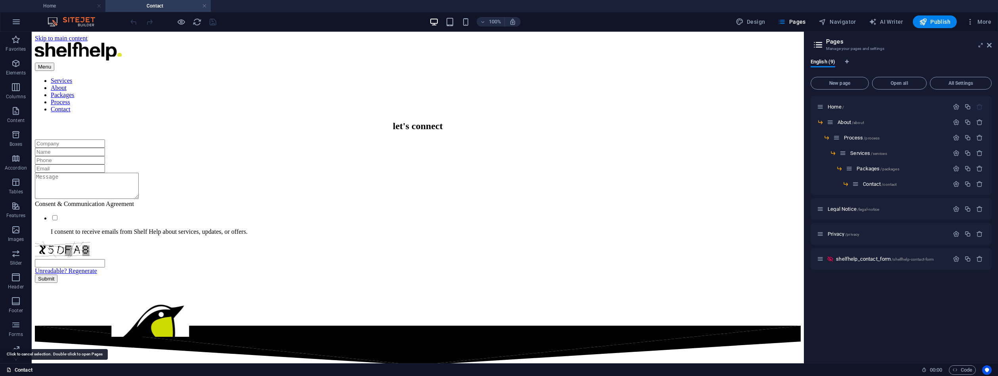
click at [8, 371] on icon at bounding box center [8, 369] width 5 height 5
click at [22, 370] on link "Contact" at bounding box center [19, 370] width 26 height 10
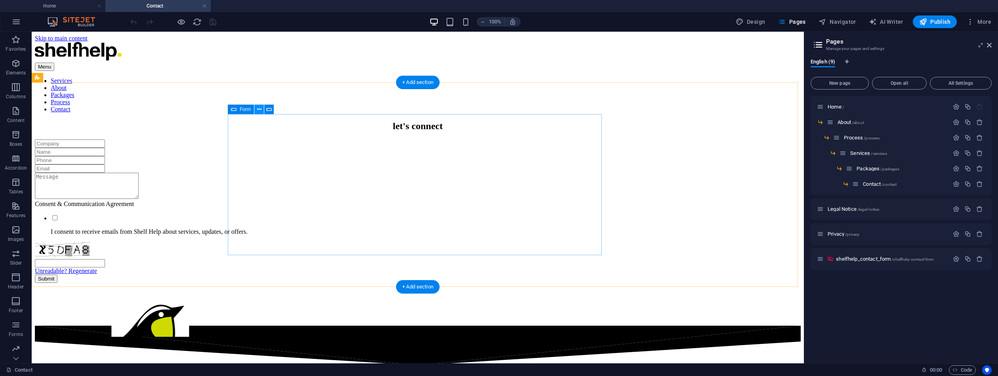
click at [258, 110] on icon at bounding box center [259, 109] width 4 height 8
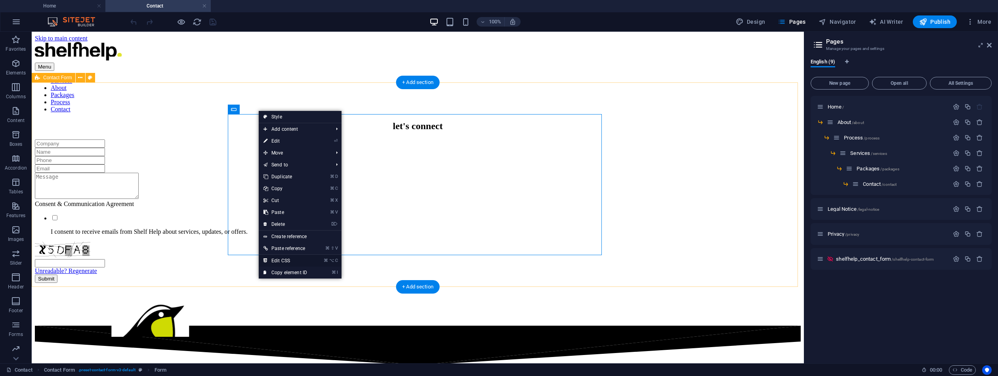
click at [297, 259] on link "⌘ ⌥ C Edit CSS" at bounding box center [285, 261] width 53 height 12
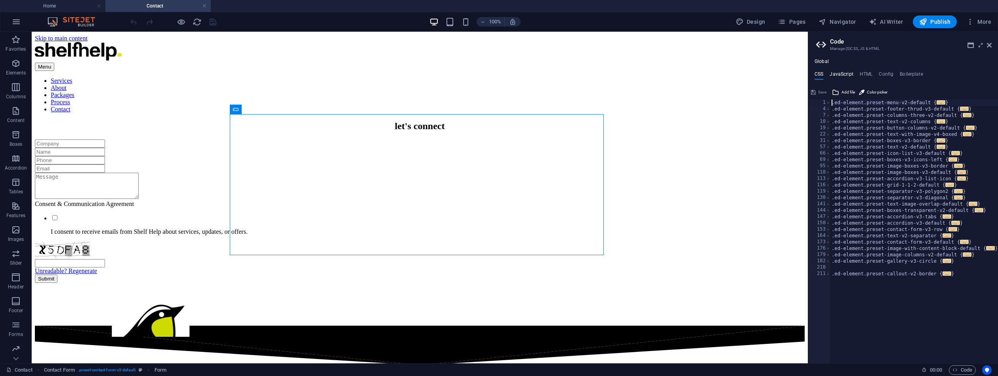
click at [844, 75] on h4 "JavaScript" at bounding box center [840, 75] width 23 height 9
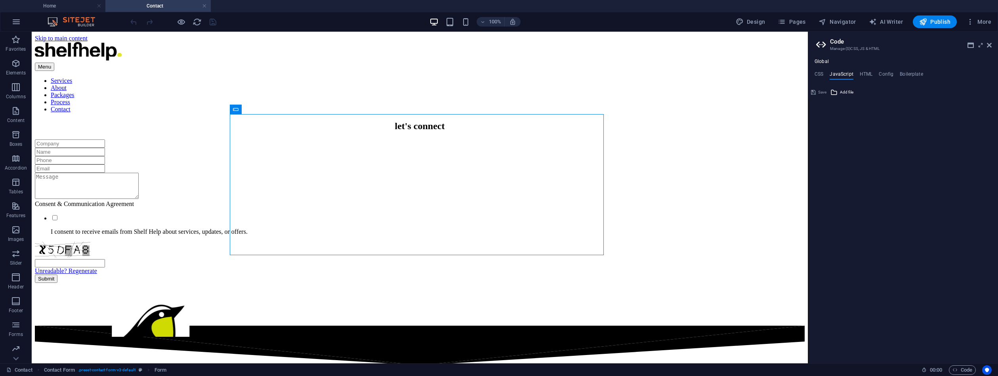
type textarea "/* JS for preset "Menu V2" */"
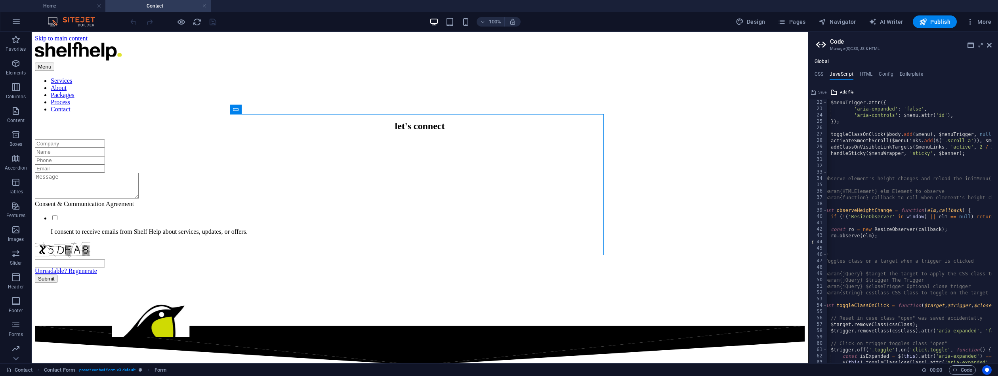
scroll to position [0, 0]
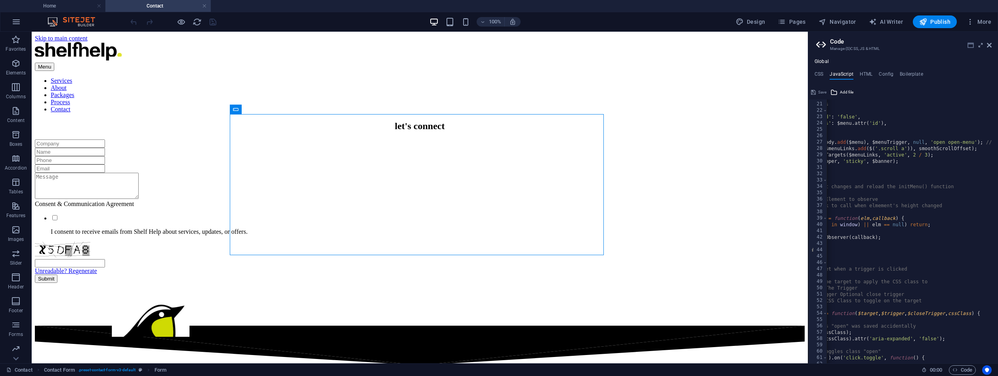
click at [970, 44] on icon at bounding box center [970, 45] width 6 height 6
